Goal: Task Accomplishment & Management: Complete application form

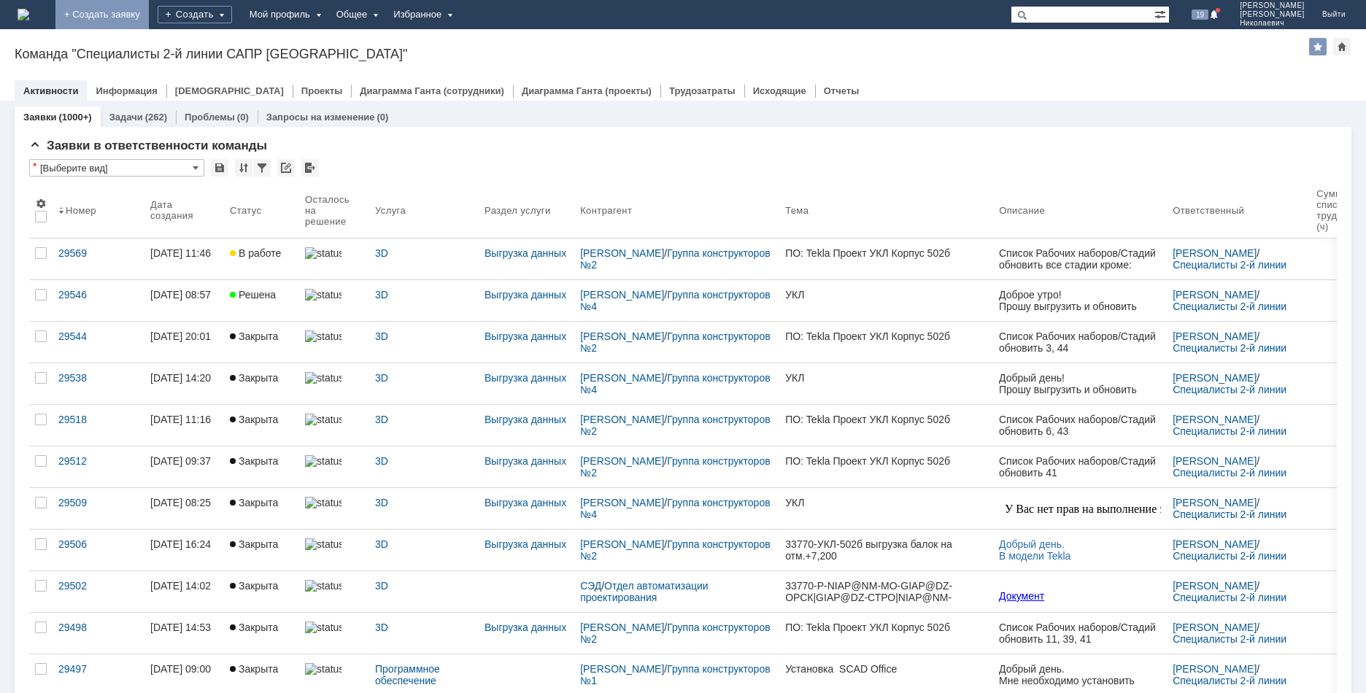
click at [149, 17] on link "+ Создать заявку" at bounding box center [101, 14] width 93 height 29
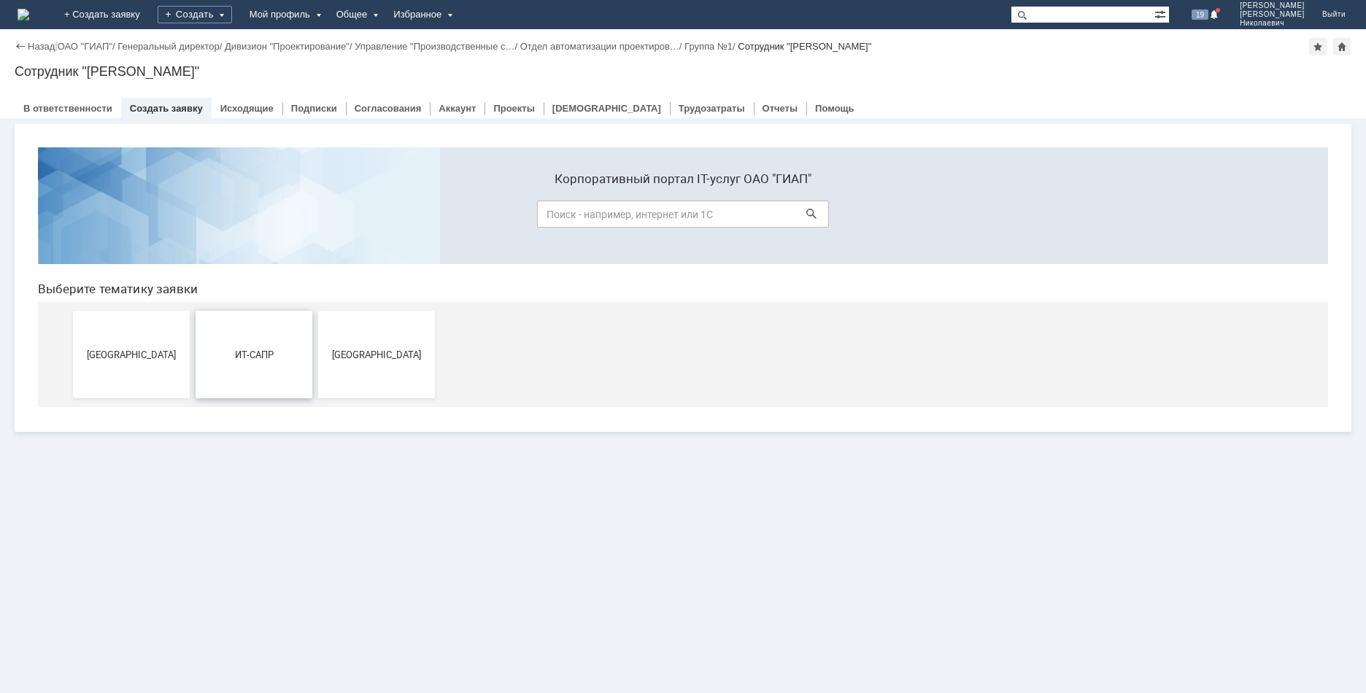
click at [254, 355] on span "ИТ-САПР" at bounding box center [254, 354] width 108 height 11
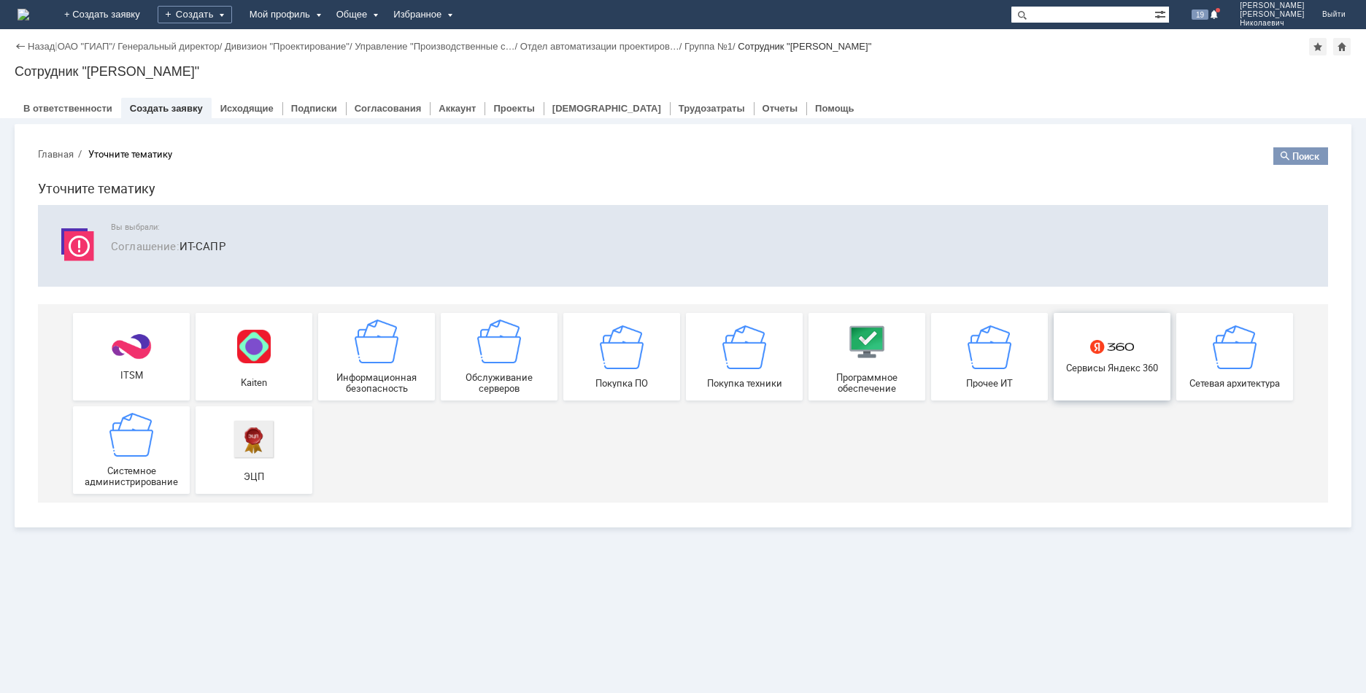
click at [1131, 349] on img at bounding box center [1112, 347] width 44 height 14
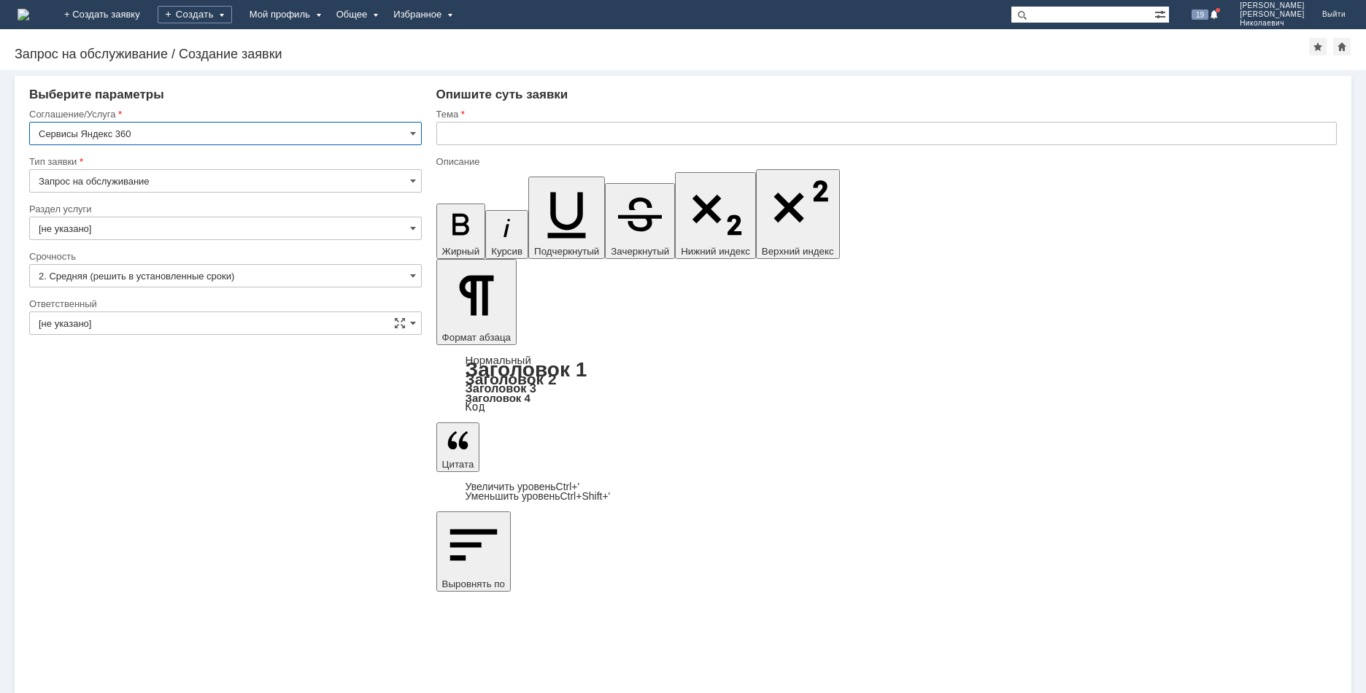
click at [130, 229] on input "[не указано]" at bounding box center [225, 228] width 392 height 23
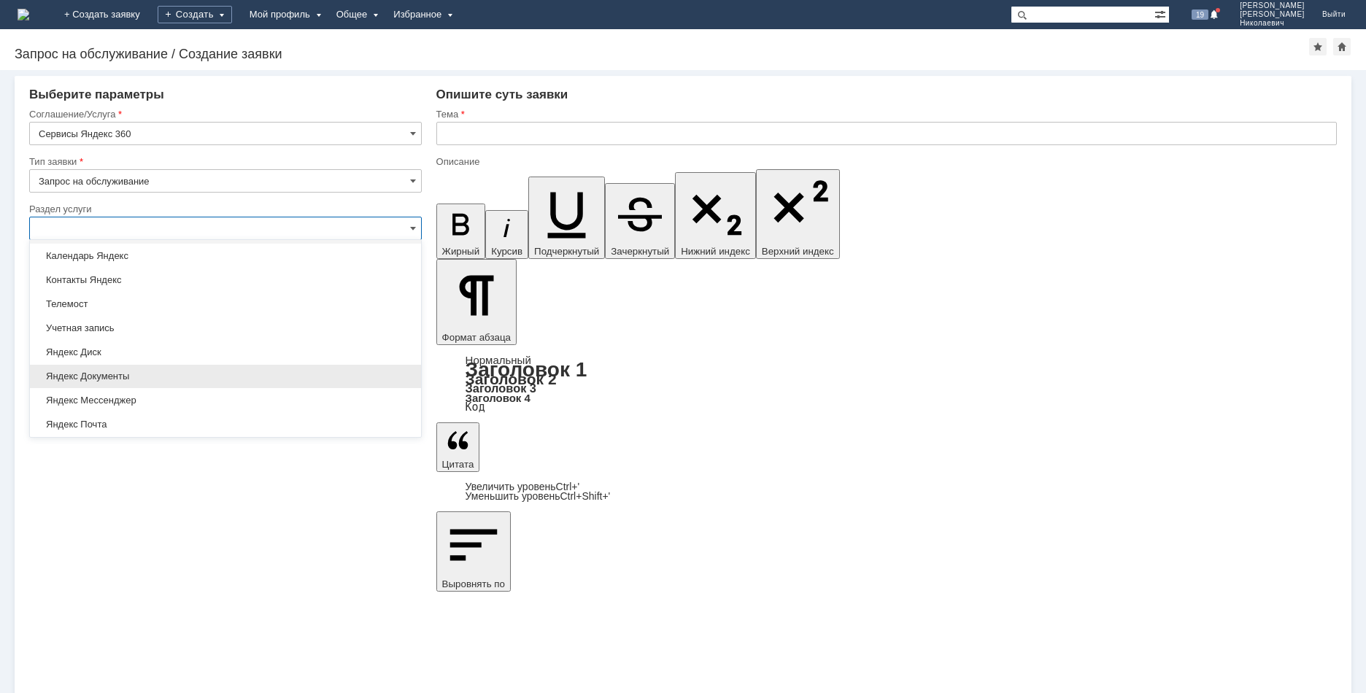
scroll to position [43, 0]
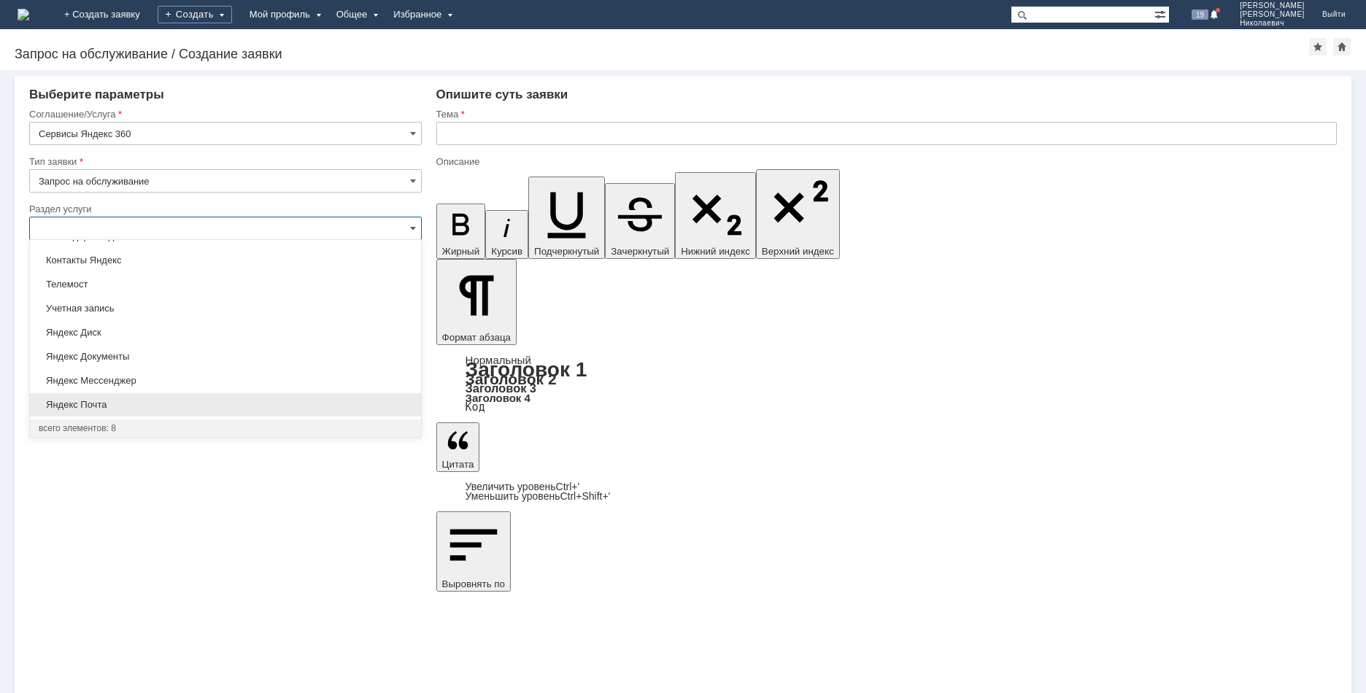
click at [180, 400] on span "Яндекс Почта" at bounding box center [226, 405] width 374 height 12
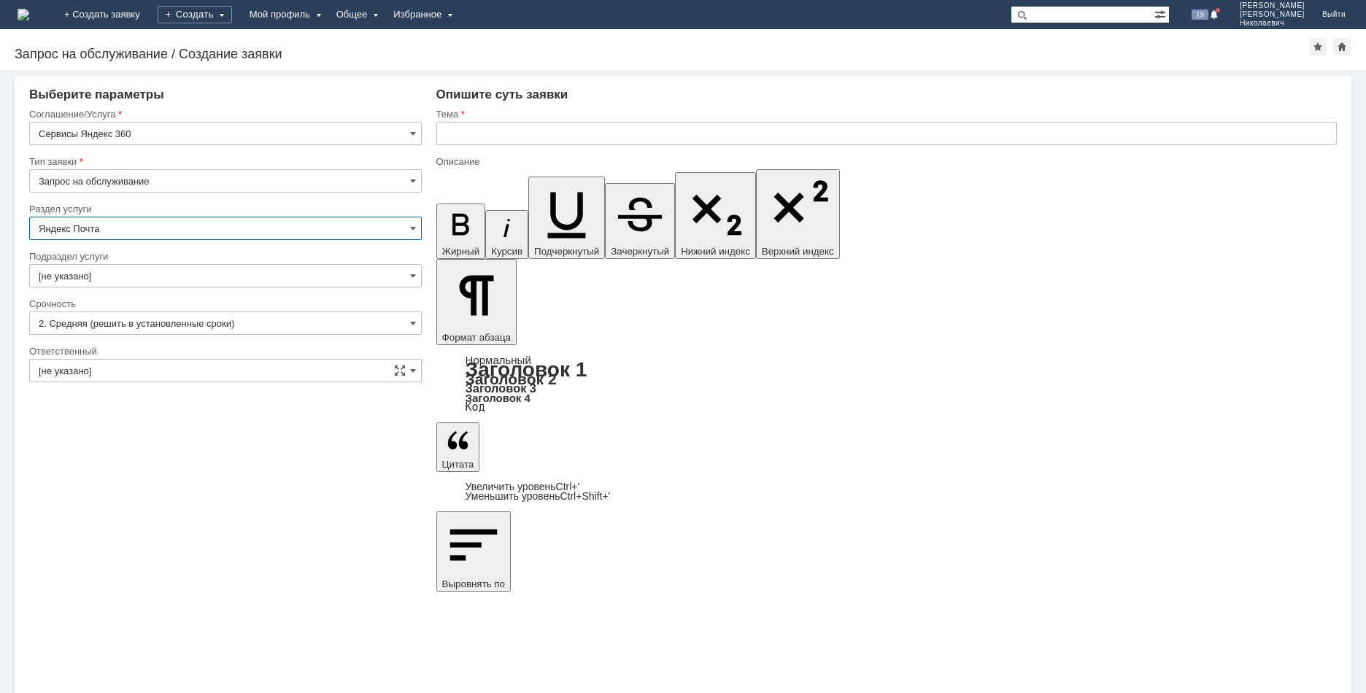
type input "Яндекс Почта"
click at [144, 285] on input "[не указано]" at bounding box center [225, 275] width 392 height 23
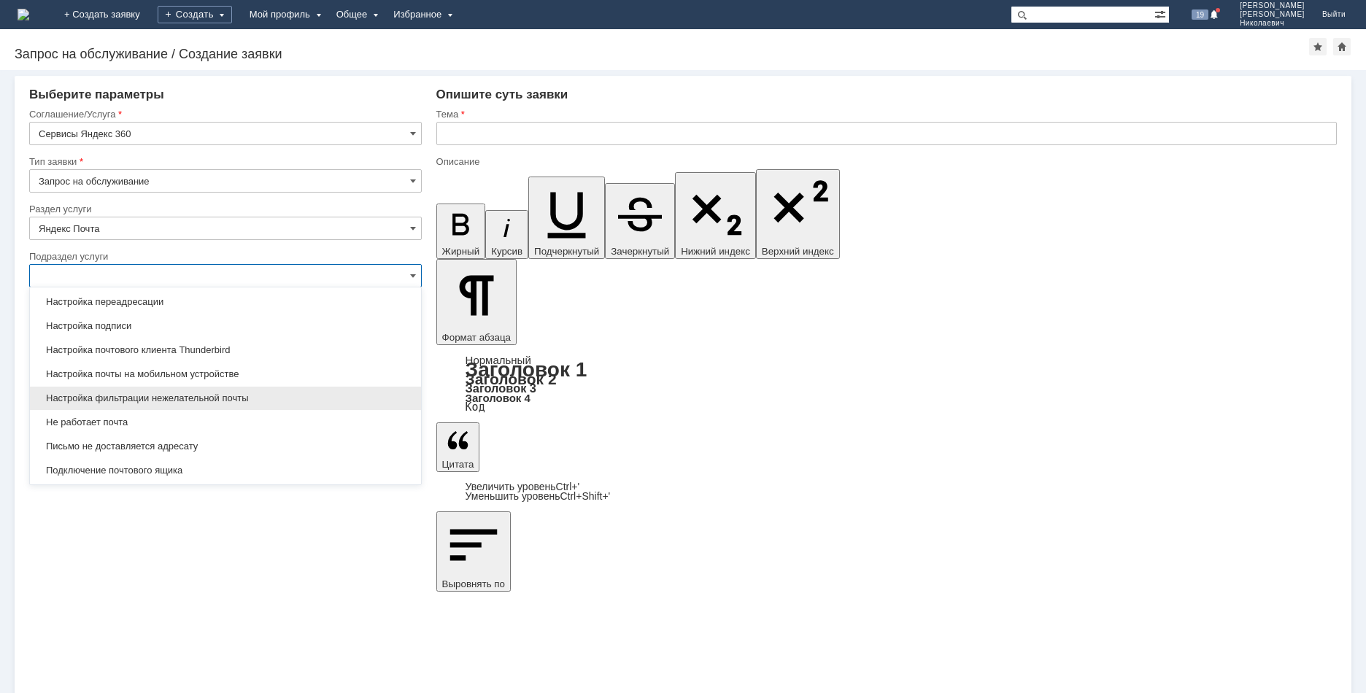
scroll to position [91, 0]
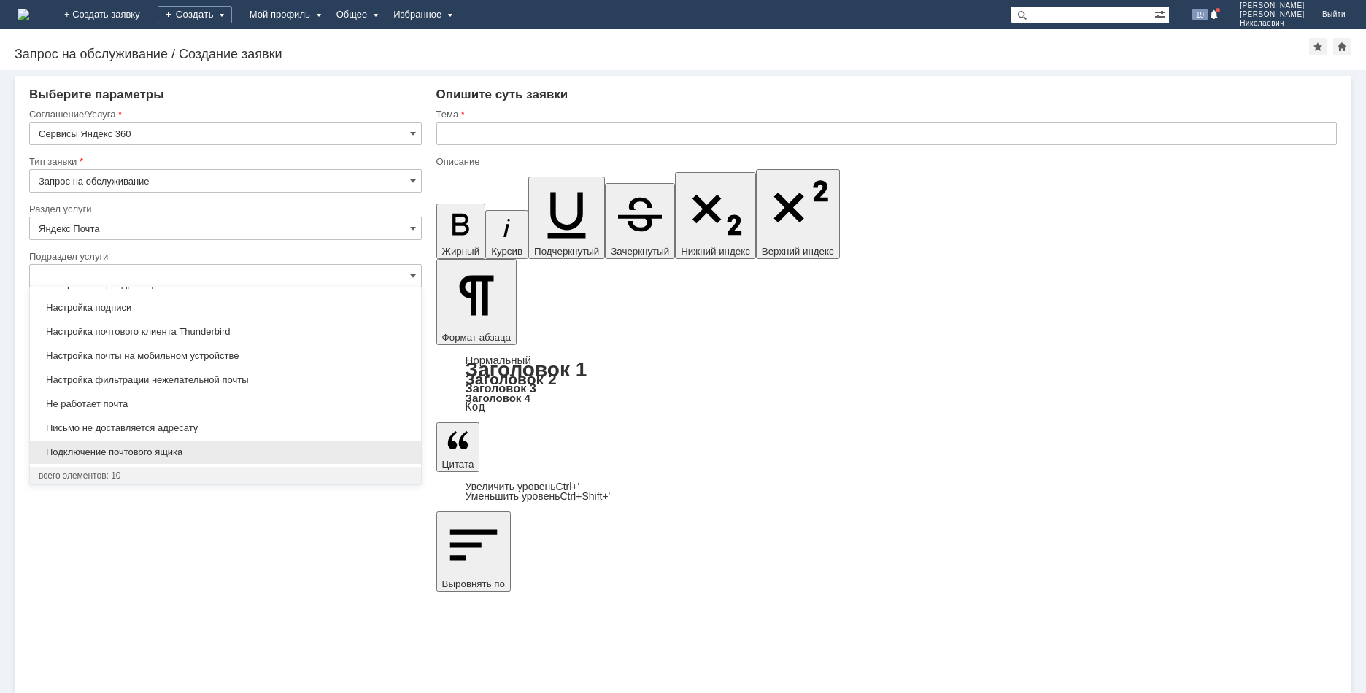
click at [246, 449] on span "Подключение почтового ящика" at bounding box center [226, 452] width 374 height 12
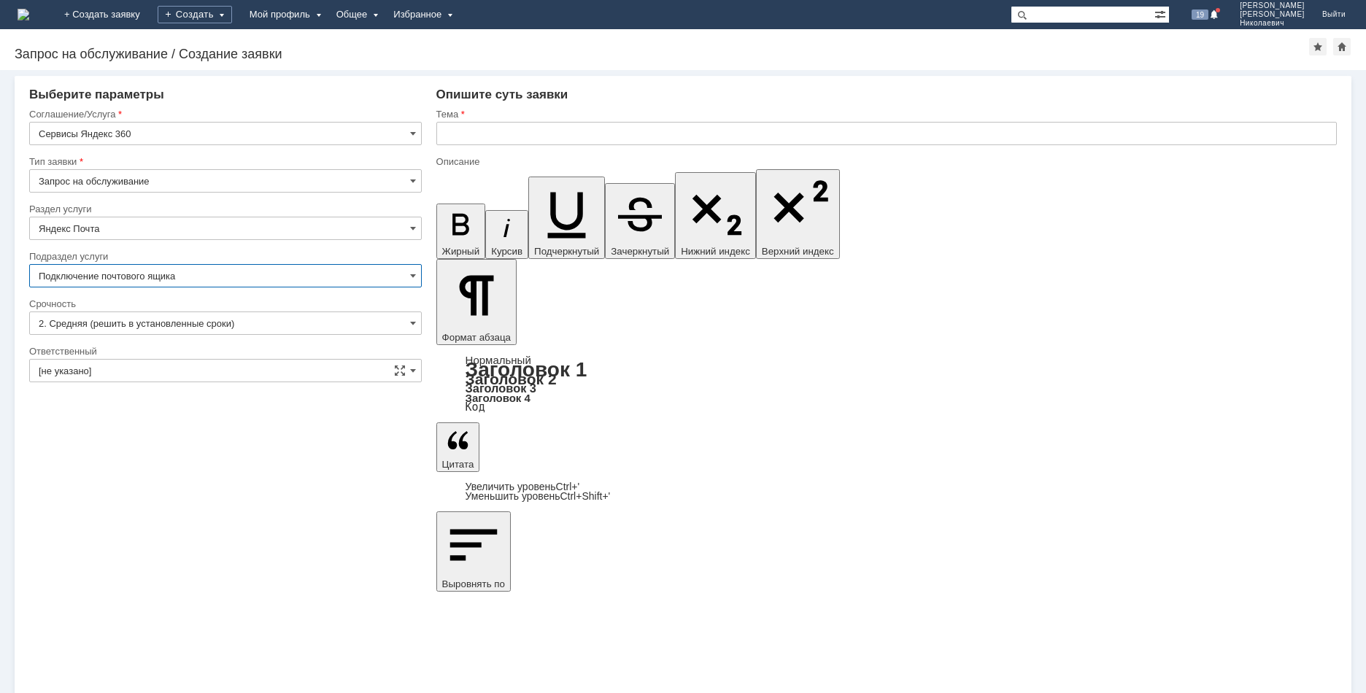
type input "Подключение почтового ящика"
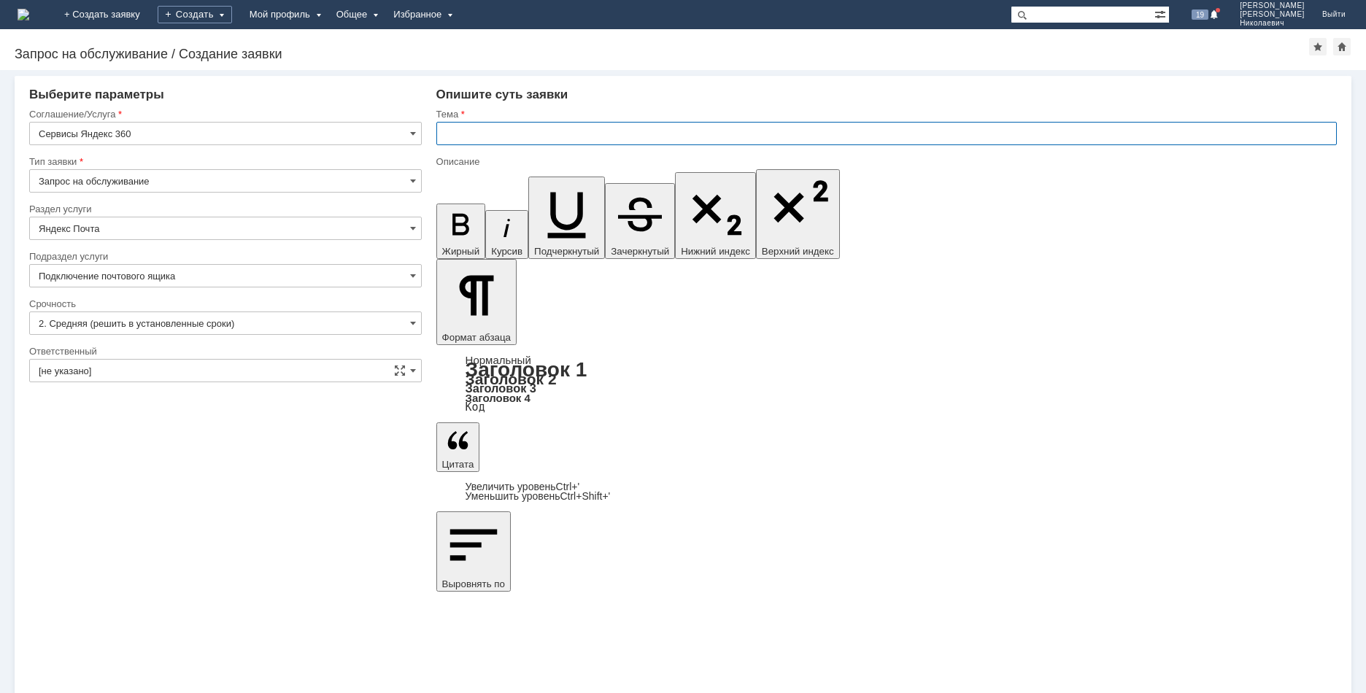
click at [540, 144] on input "text" at bounding box center [886, 133] width 900 height 23
drag, startPoint x: 450, startPoint y: 130, endPoint x: 398, endPoint y: 133, distance: 52.6
type input "Создать проектный почтовый ящик"
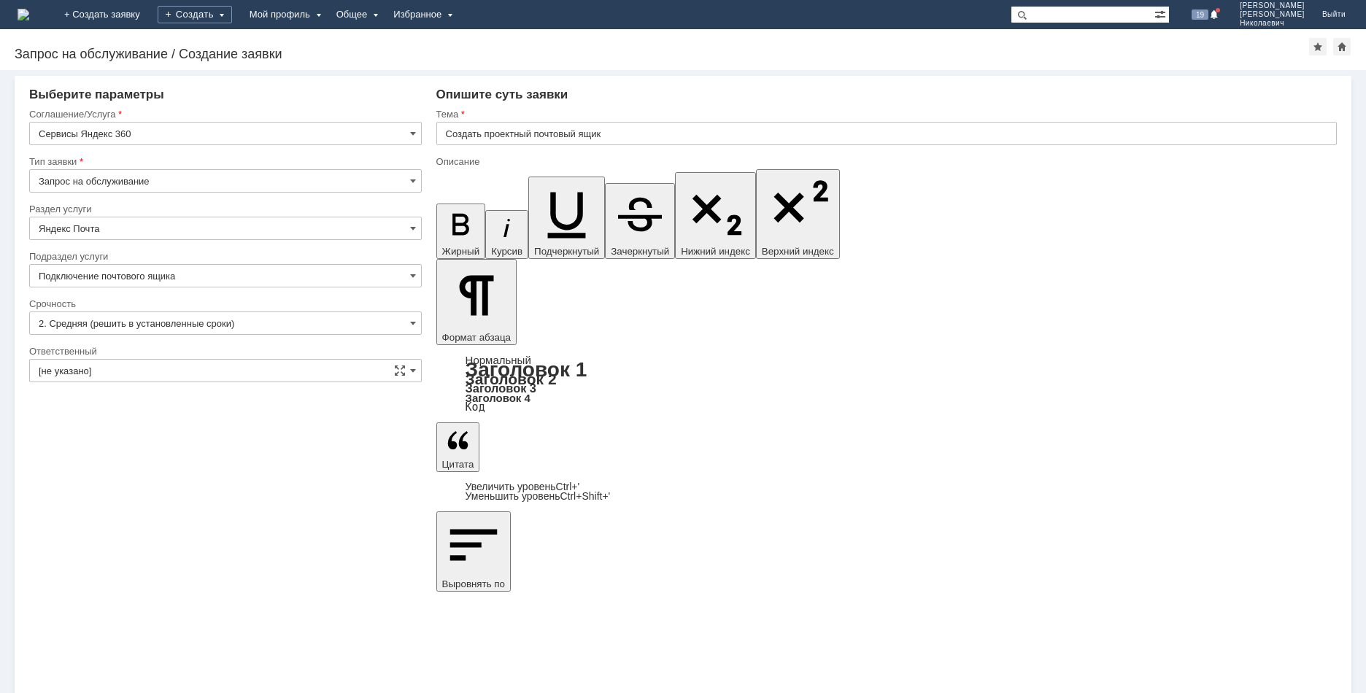
drag, startPoint x: 824, startPoint y: 5154, endPoint x: 832, endPoint y: 5150, distance: 8.2
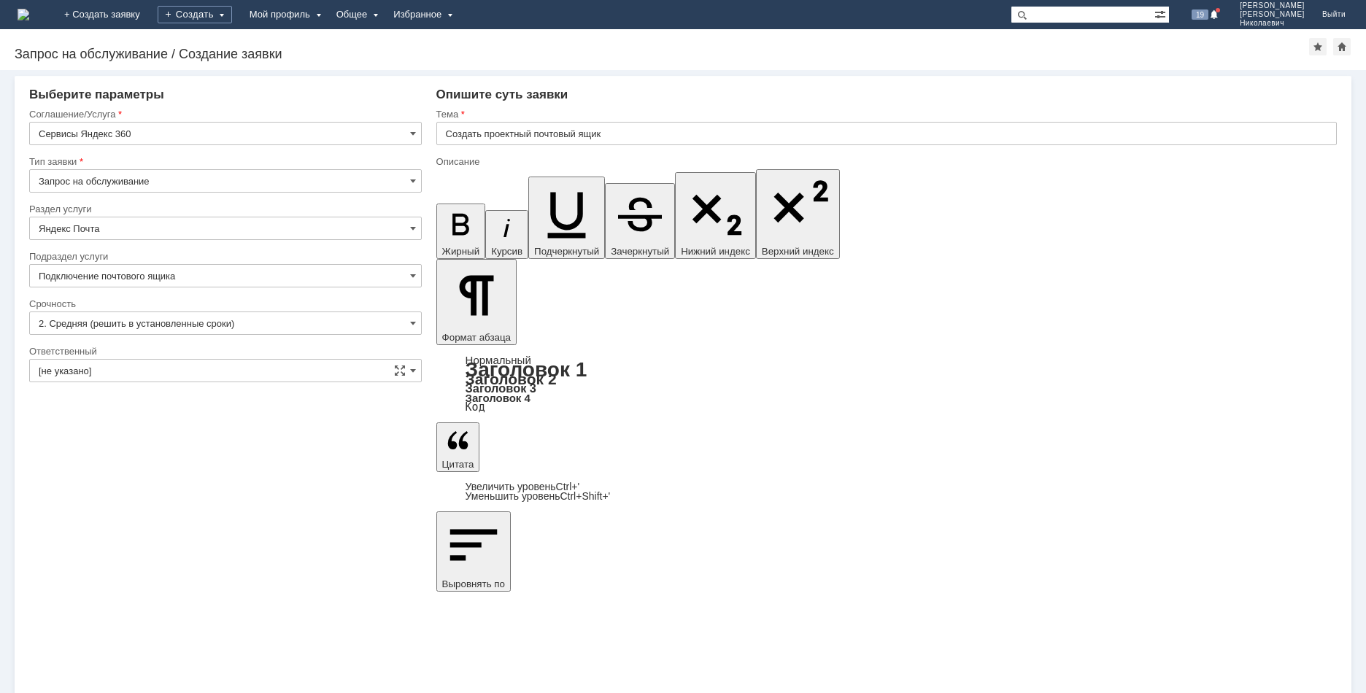
drag, startPoint x: 620, startPoint y: 5161, endPoint x: 439, endPoint y: 5139, distance: 182.2
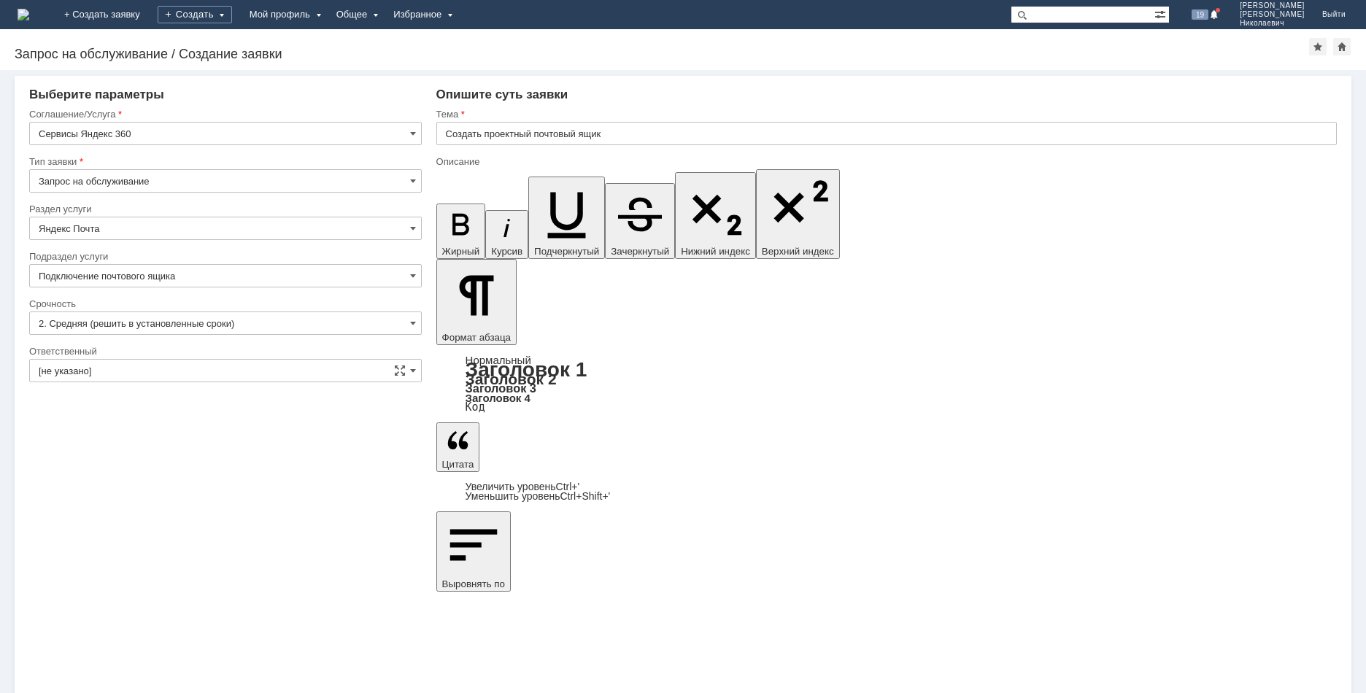
drag, startPoint x: 595, startPoint y: 5150, endPoint x: 868, endPoint y: 5332, distance: 327.8
click at [548, 192] on icon "button" at bounding box center [567, 215] width 38 height 46
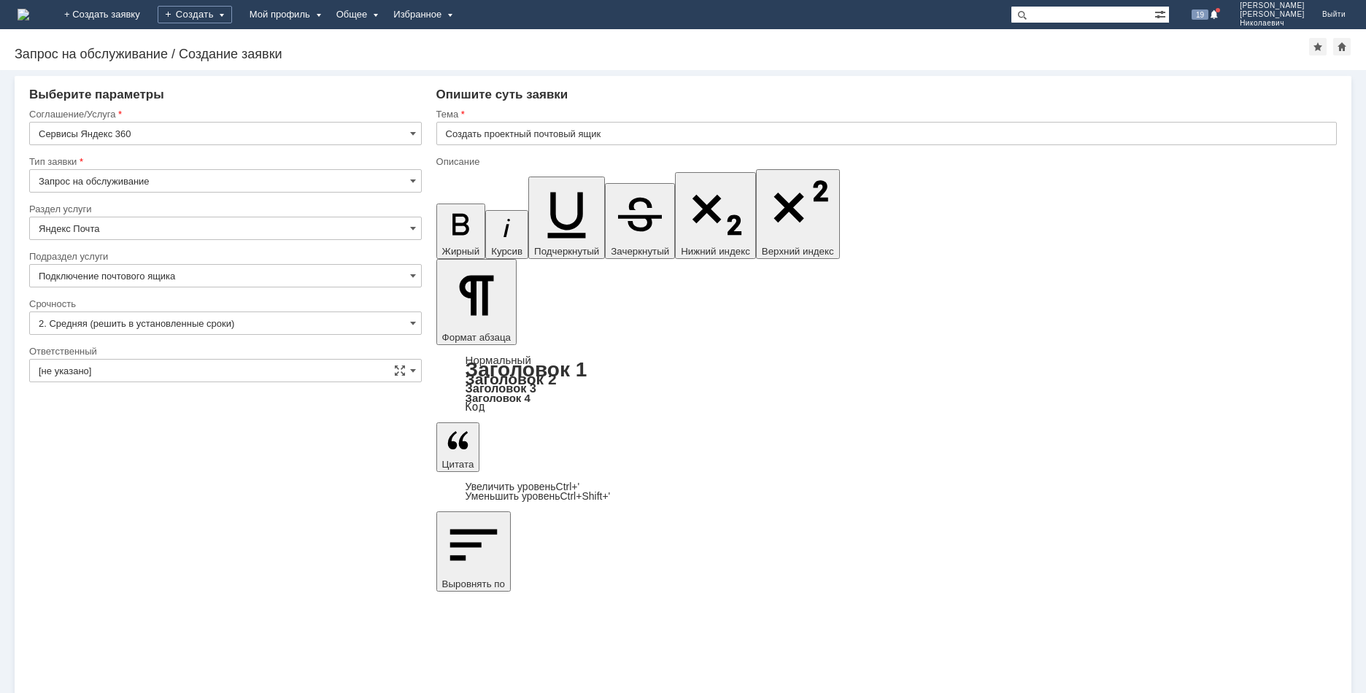
drag, startPoint x: 578, startPoint y: 5145, endPoint x: 438, endPoint y: 5147, distance: 140.1
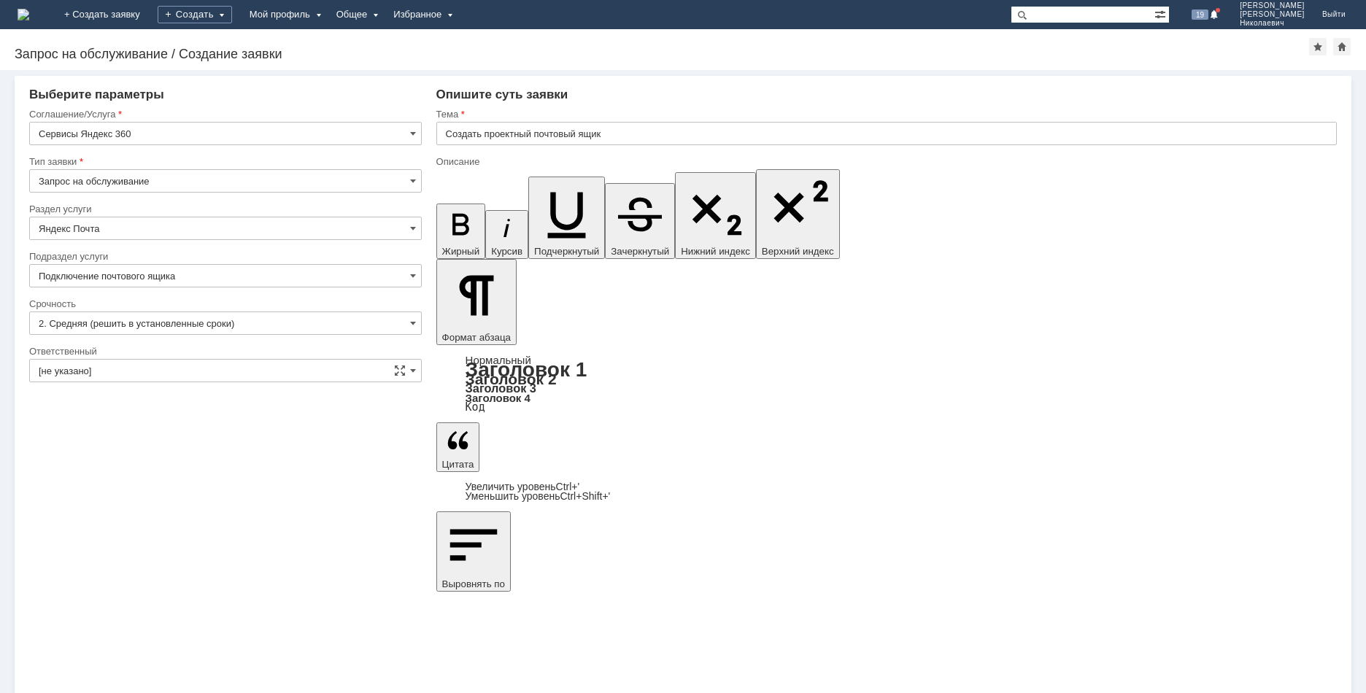
click at [107, 362] on input "[не указано]" at bounding box center [225, 370] width 392 height 23
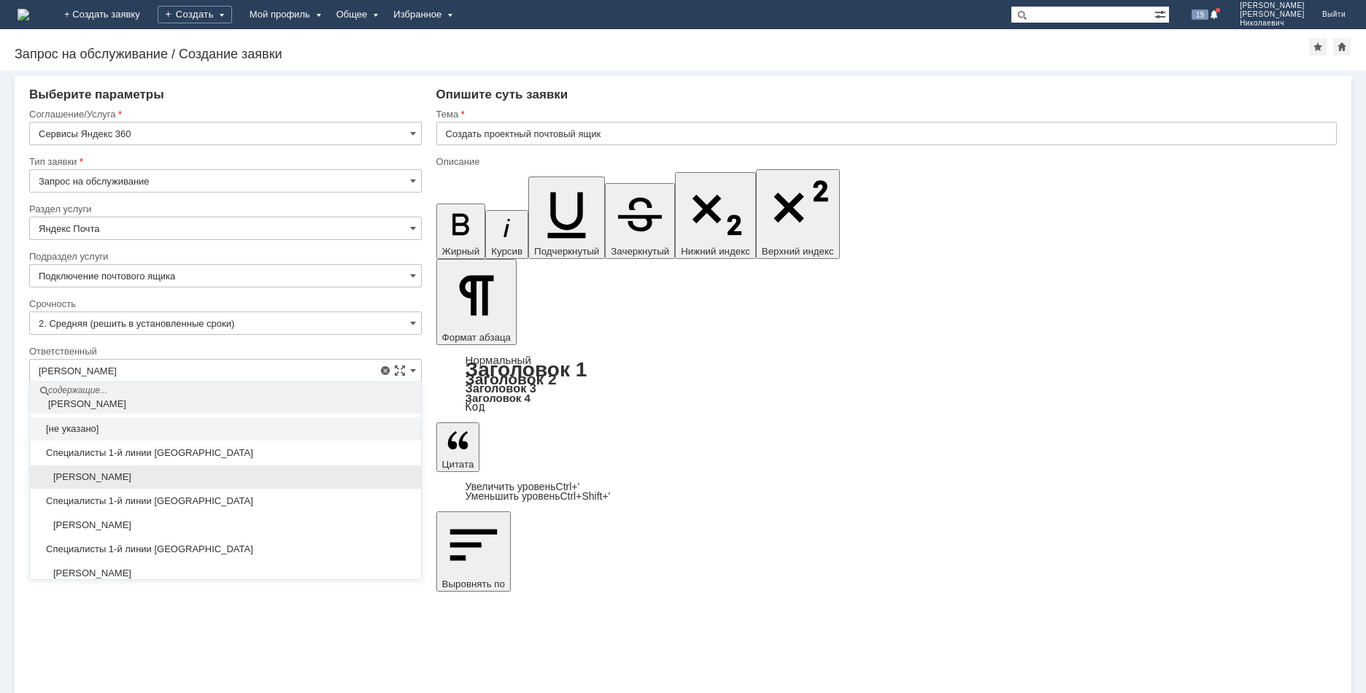
click at [211, 471] on span "Громов Кирилл Александрович" at bounding box center [226, 477] width 374 height 12
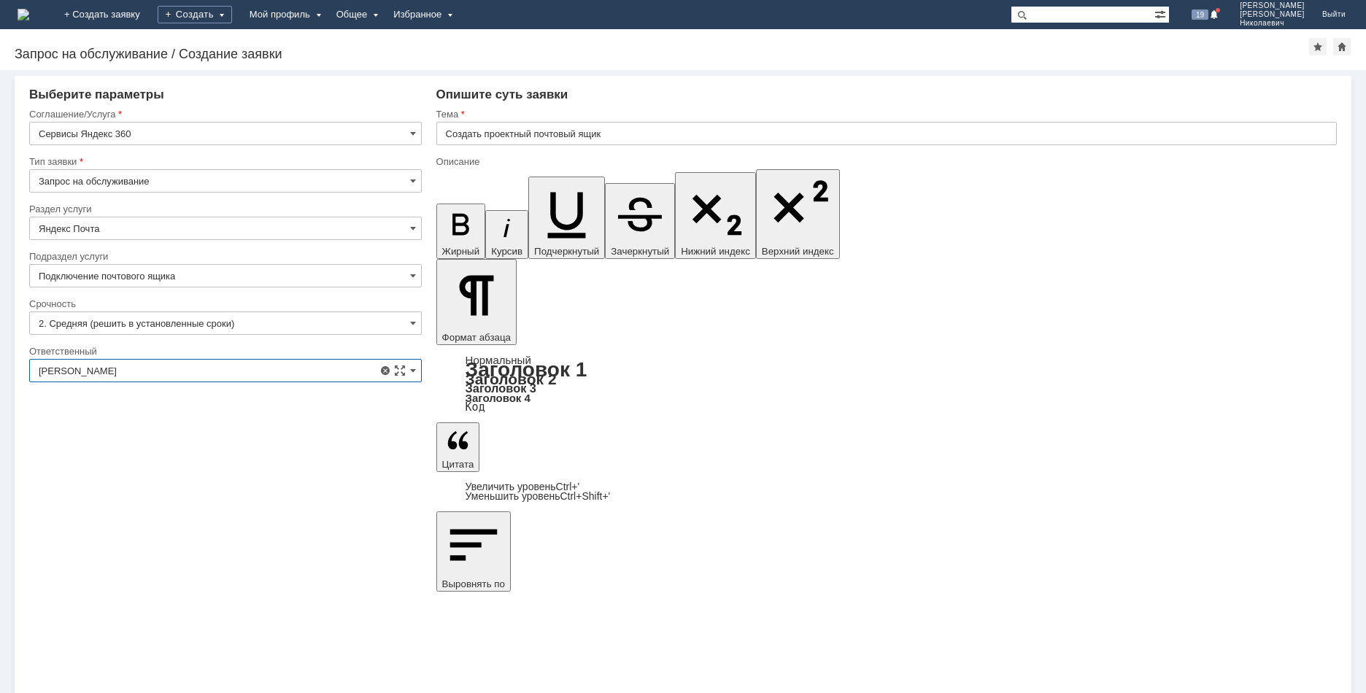
type input "Громов Кирилл Александрович"
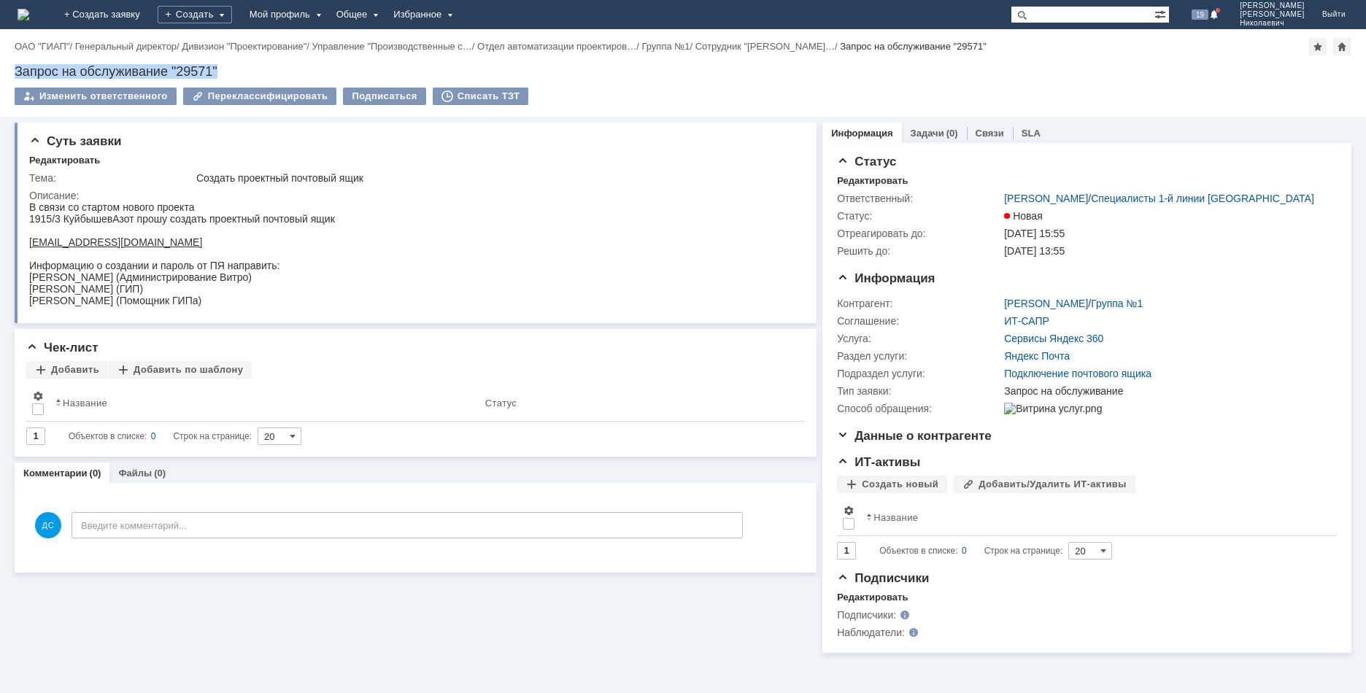
drag, startPoint x: 201, startPoint y: 68, endPoint x: 18, endPoint y: 71, distance: 183.1
click at [18, 71] on div "Запрос на обслуживание "29571"" at bounding box center [683, 71] width 1336 height 15
click at [716, 294] on html "В связи со стартом нового проекта 1915/3 КуйбышевАзот прошу создать проектный п…" at bounding box center [409, 253] width 761 height 105
